Goal: Find specific page/section: Find specific page/section

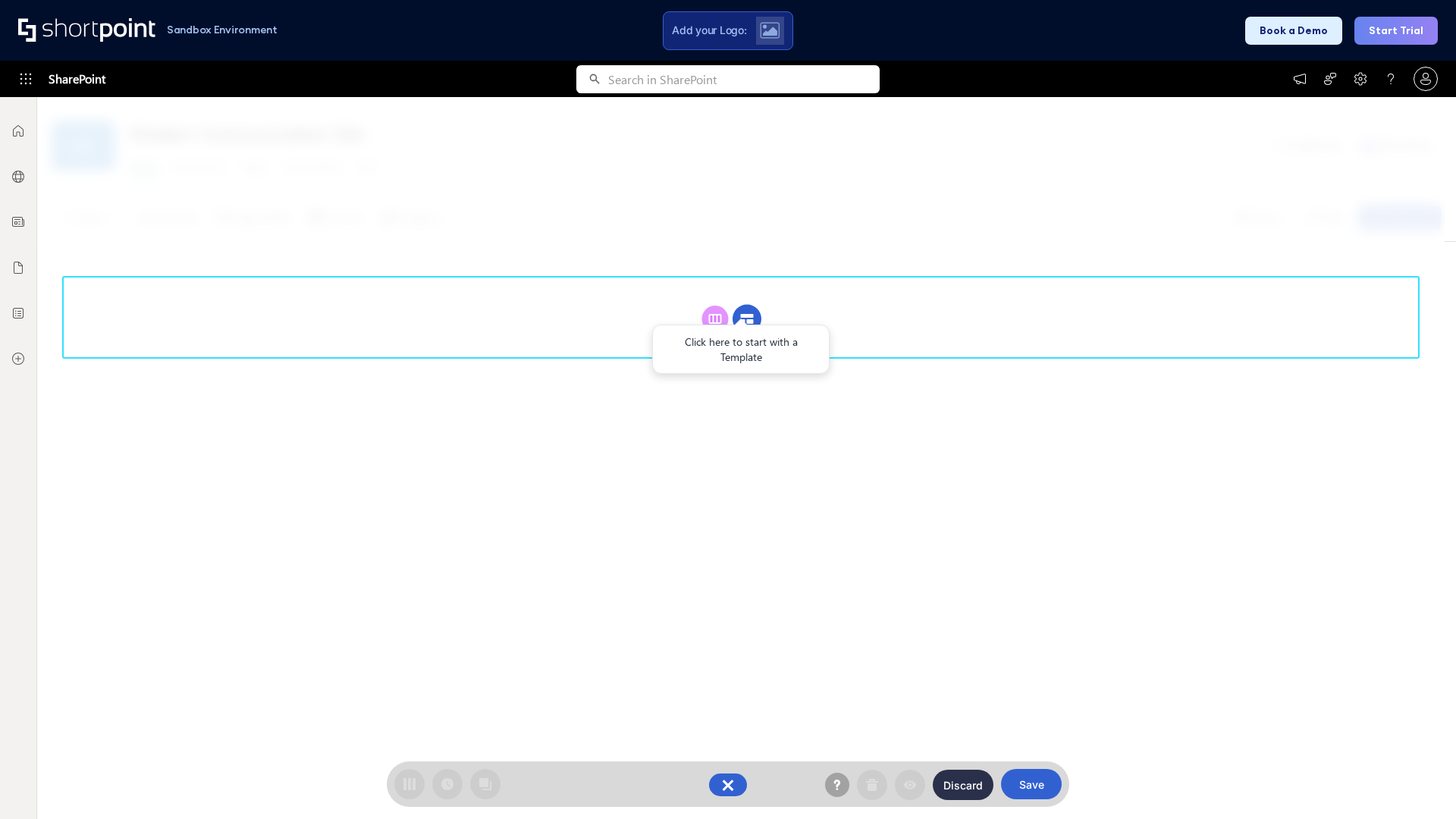
click at [747, 318] on circle at bounding box center [747, 319] width 28 height 28
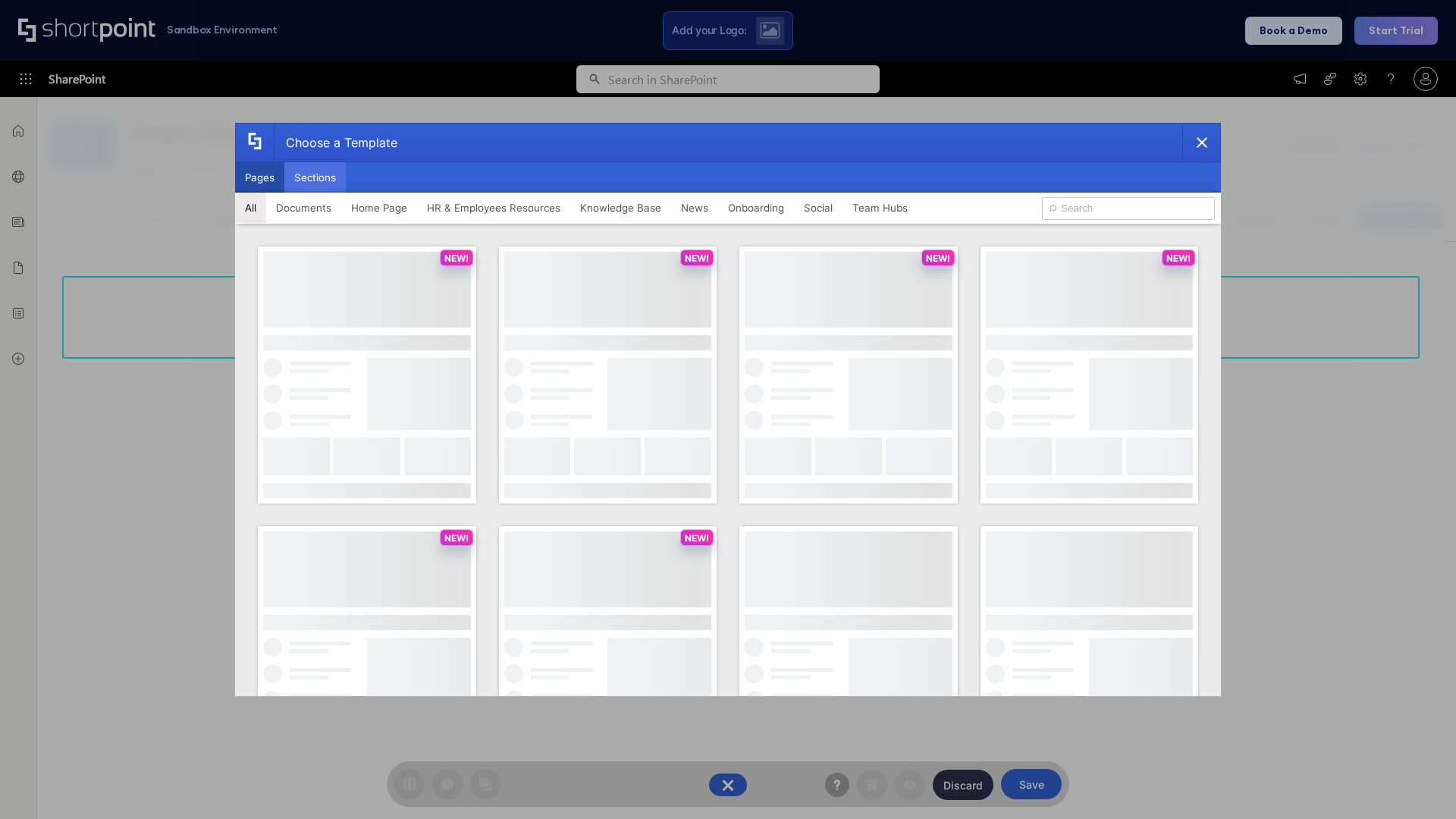
click at [315, 178] on button "Sections" at bounding box center [315, 178] width 61 height 30
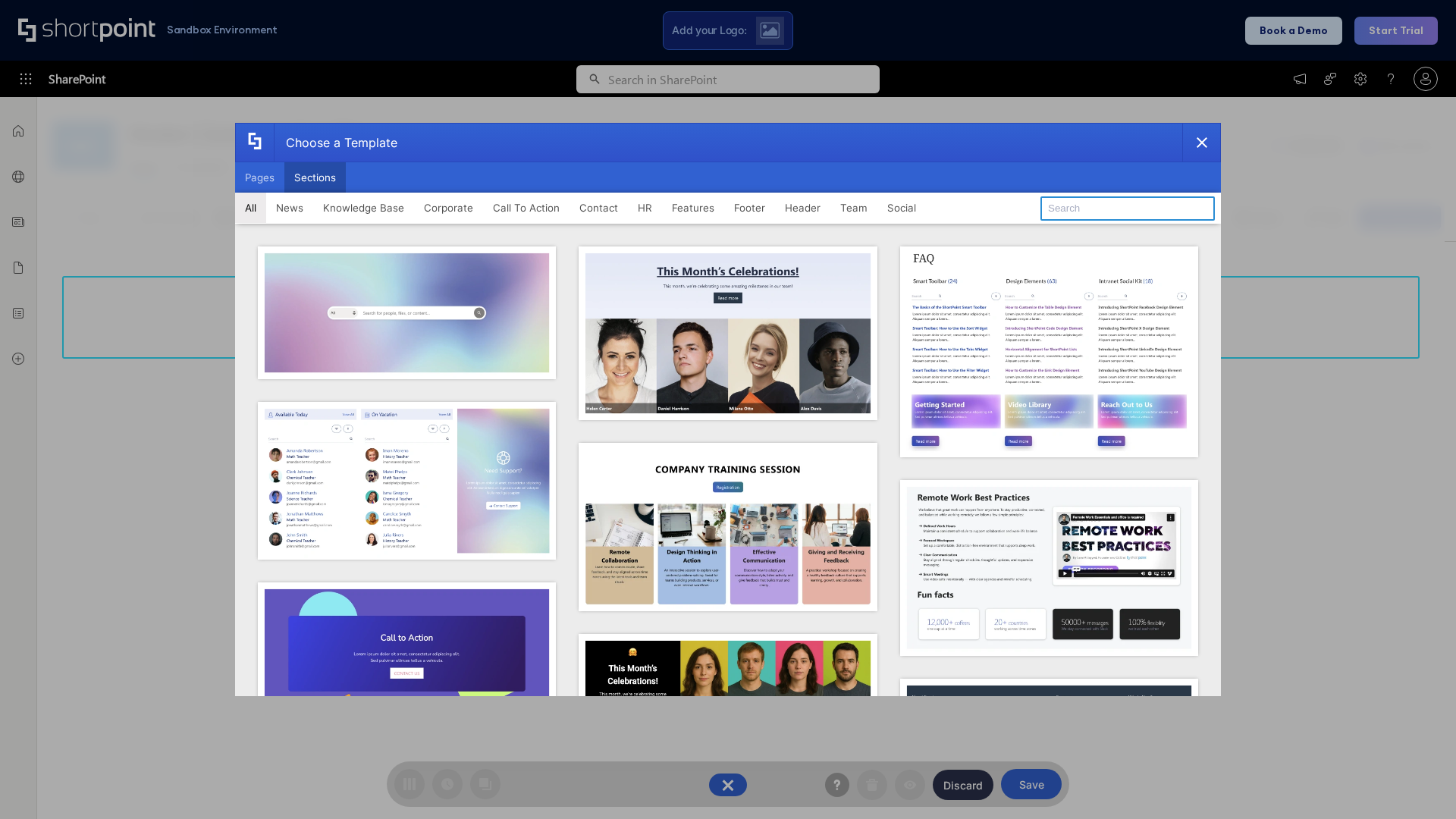
type input "Features Kit 2"
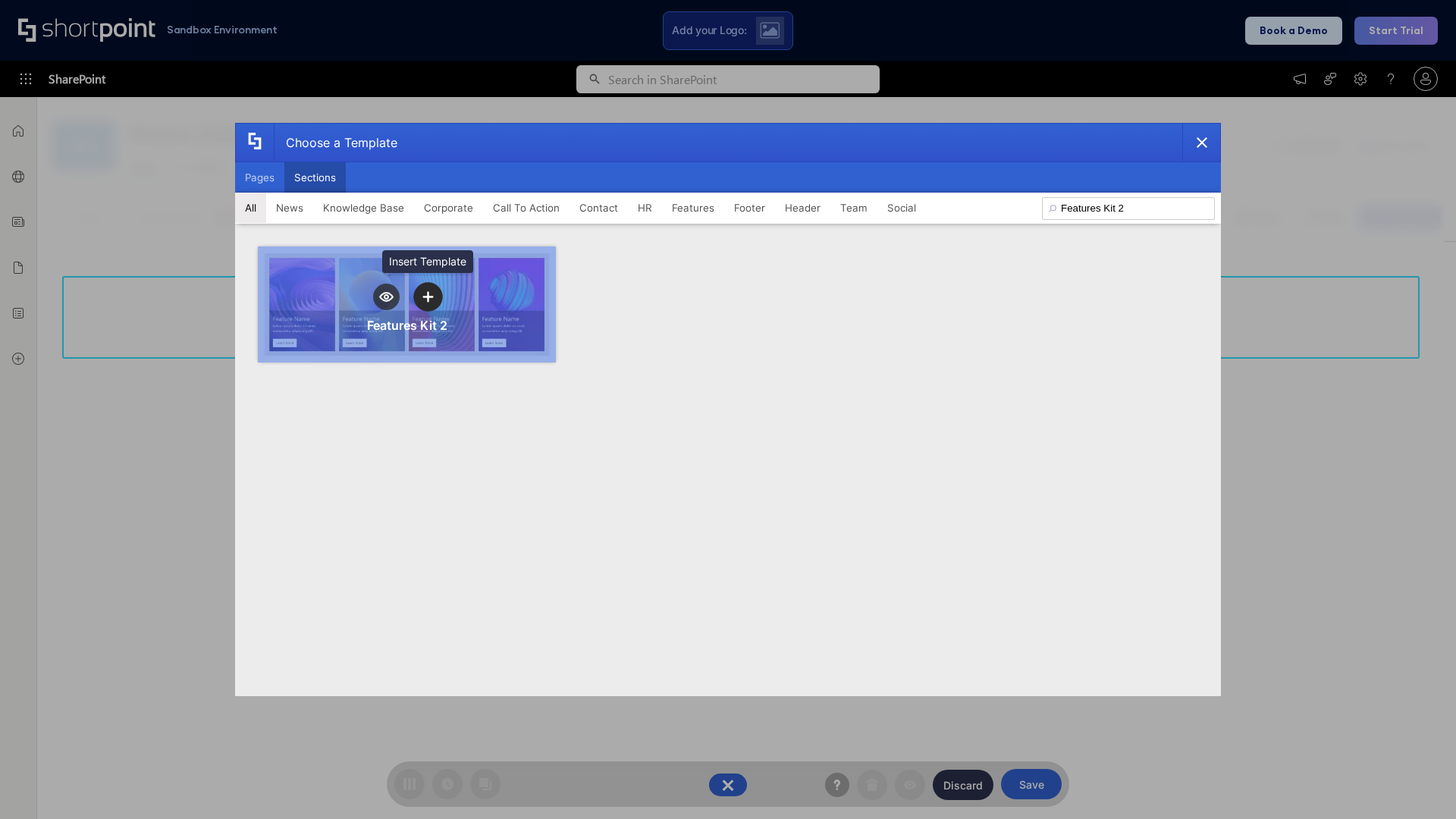
click at [428, 296] on icon "template selector" at bounding box center [427, 296] width 11 height 11
